Goal: Check status

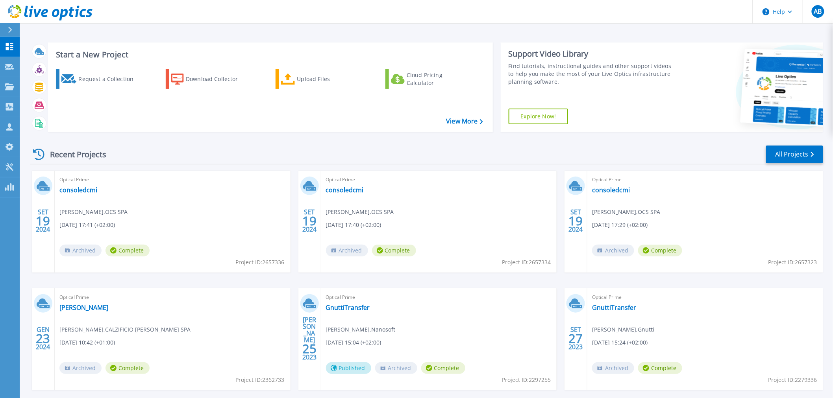
click at [356, 302] on div "Optical Prime GnuttiTransfer Alberto Bonardi , Nanosoft 10/25/2023, 15:04 (+02:…" at bounding box center [439, 340] width 236 height 102
click at [352, 307] on link "GnuttiTransfer" at bounding box center [348, 308] width 44 height 8
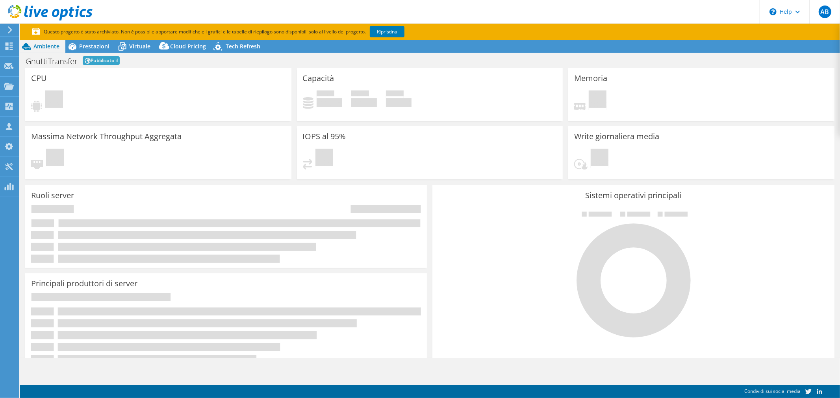
select select "EULondon"
select select "USD"
